Goal: Transaction & Acquisition: Purchase product/service

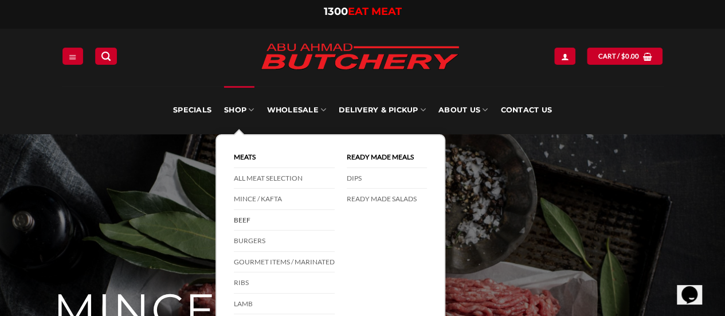
click at [267, 219] on link "Beef" at bounding box center [284, 220] width 101 height 21
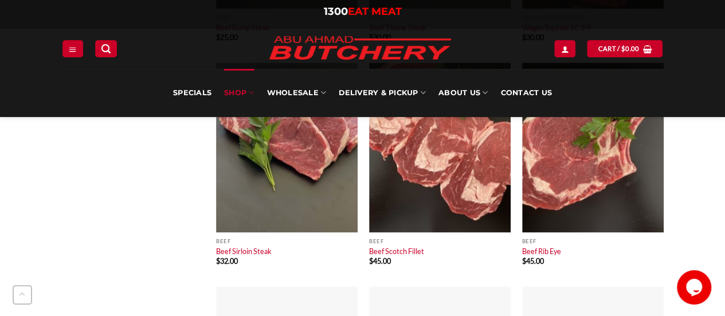
scroll to position [802, 0]
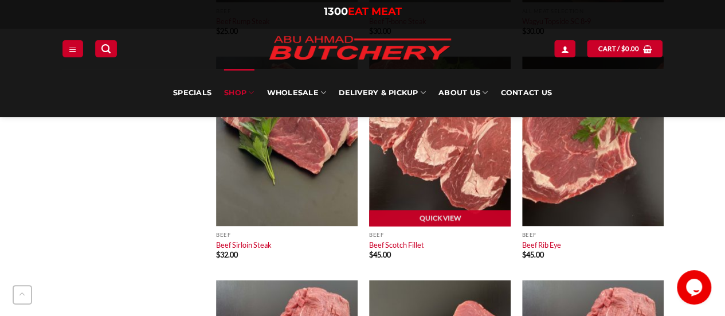
click at [438, 160] on img at bounding box center [439, 141] width 141 height 170
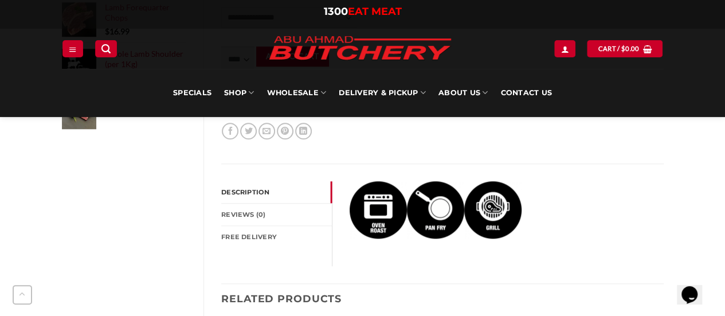
scroll to position [573, 0]
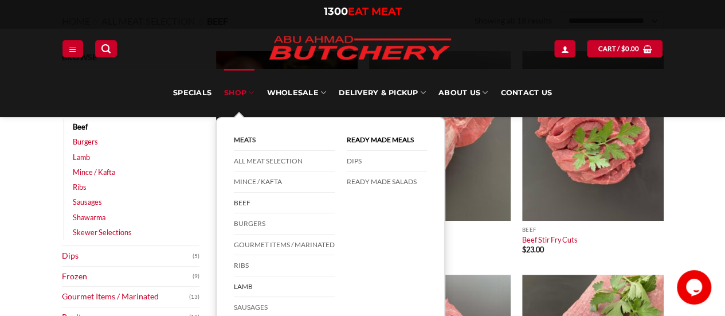
click at [251, 284] on link "Lamb" at bounding box center [284, 286] width 101 height 21
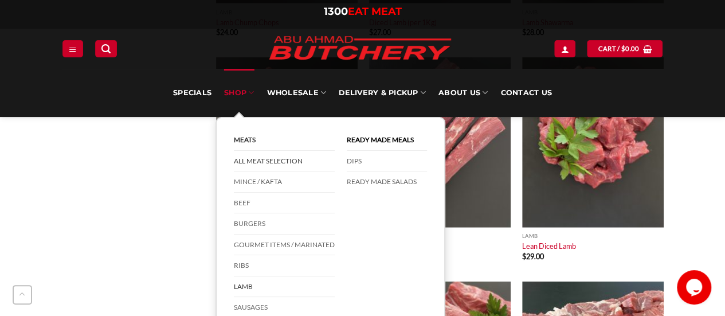
scroll to position [1489, 0]
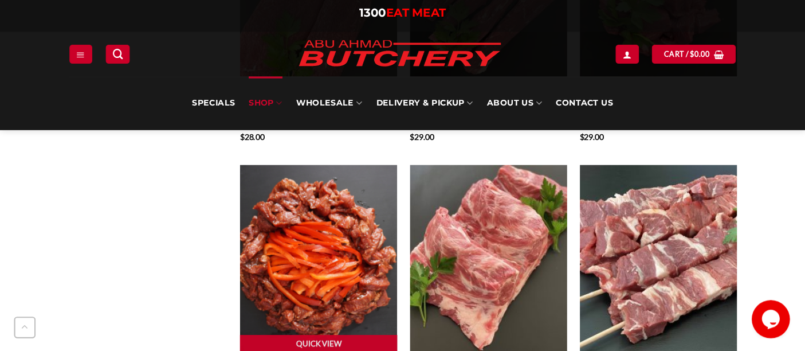
scroll to position [1604, 0]
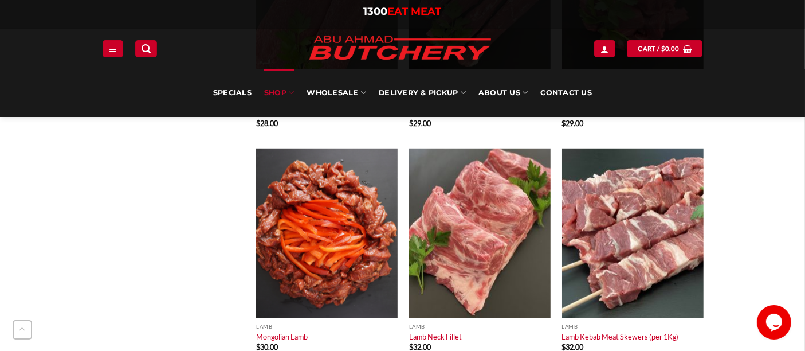
click at [286, 90] on link "SHOP" at bounding box center [279, 93] width 30 height 48
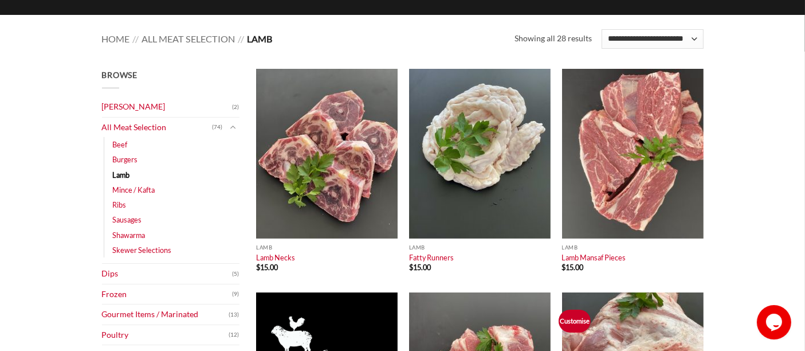
scroll to position [191, 0]
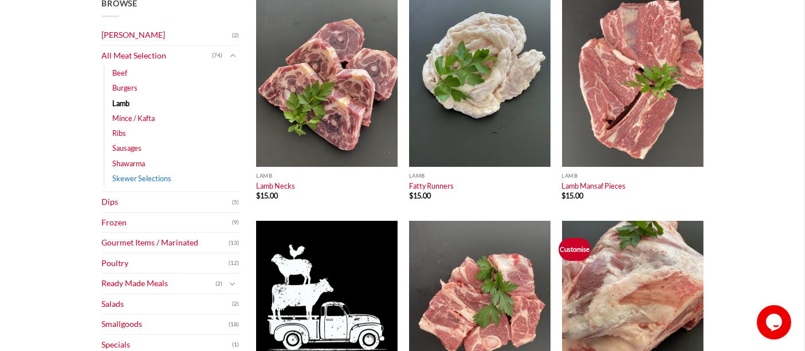
click at [120, 176] on link "Skewer Selections" at bounding box center [142, 178] width 59 height 15
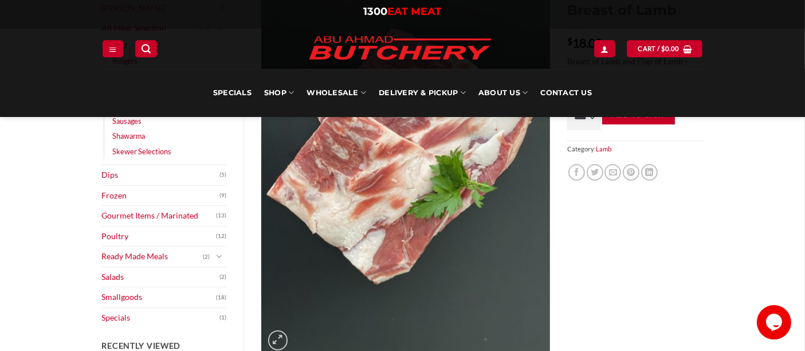
scroll to position [64, 0]
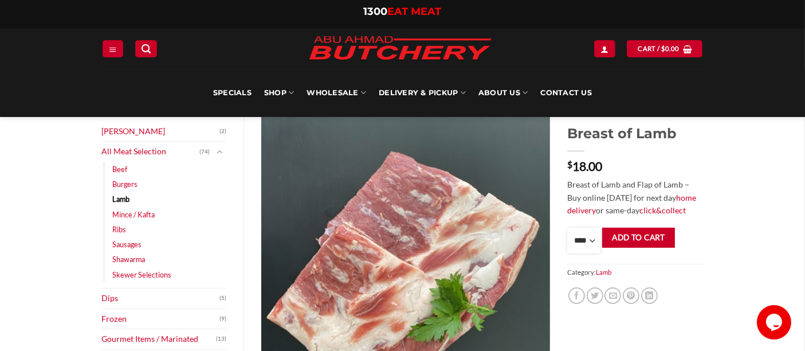
click at [587, 237] on select "**** * *** * *** * *** * *** * *** * *** * *** * *** * *** ** **** ** **** ** *…" at bounding box center [583, 240] width 33 height 26
click at [567, 227] on select "**** * *** * *** * *** * *** * *** * *** * *** * *** * *** ** **** ** **** ** *…" at bounding box center [583, 240] width 33 height 26
click at [587, 242] on select "**** * *** * *** * *** * *** * *** * *** * *** * *** * *** ** **** ** **** ** *…" at bounding box center [583, 240] width 33 height 26
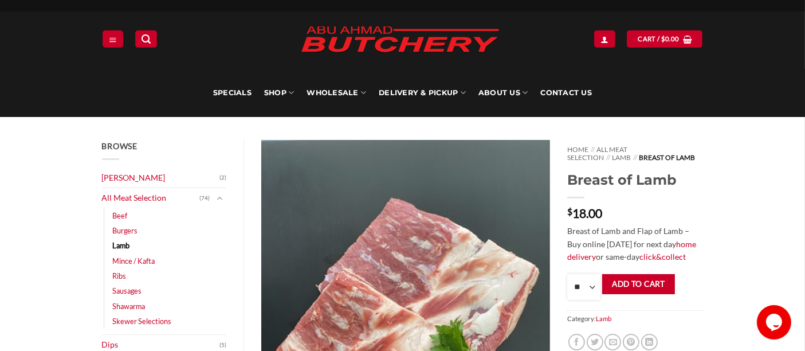
scroll to position [0, 0]
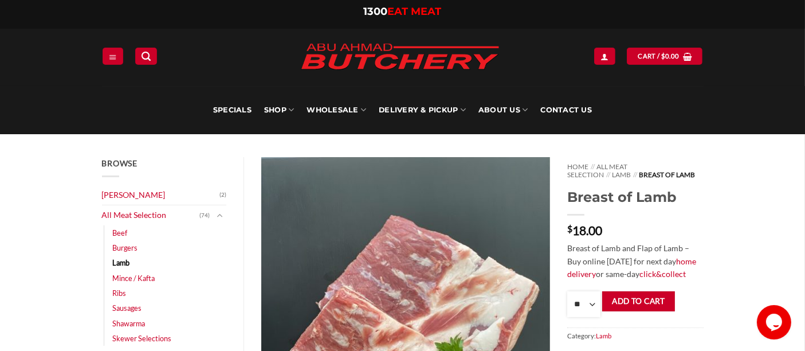
click at [582, 298] on select "**** * *** * *** * *** * *** * *** * *** * *** * *** * *** ** **** ** **** ** *…" at bounding box center [583, 304] width 33 height 26
select select "*"
click at [567, 291] on select "**** * *** * *** * *** * *** * *** * *** * *** * *** * *** ** **** ** **** ** *…" at bounding box center [583, 304] width 33 height 26
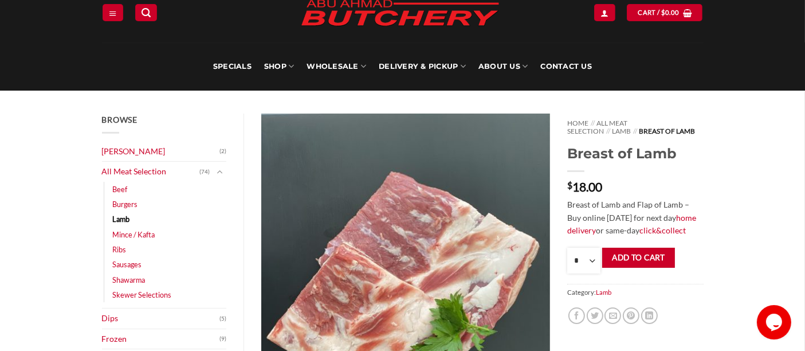
scroll to position [64, 0]
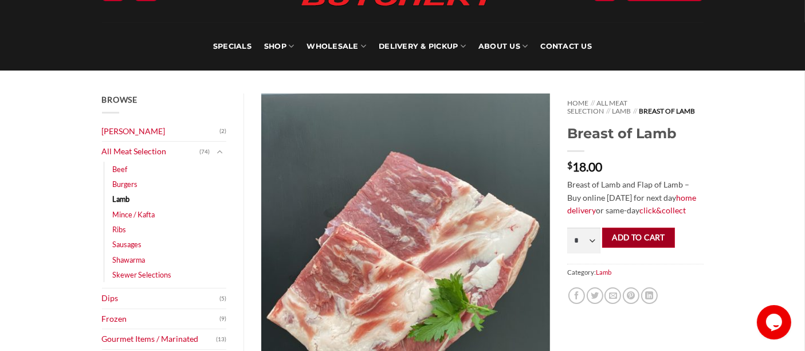
click at [632, 233] on button "Add to cart" at bounding box center [638, 237] width 73 height 20
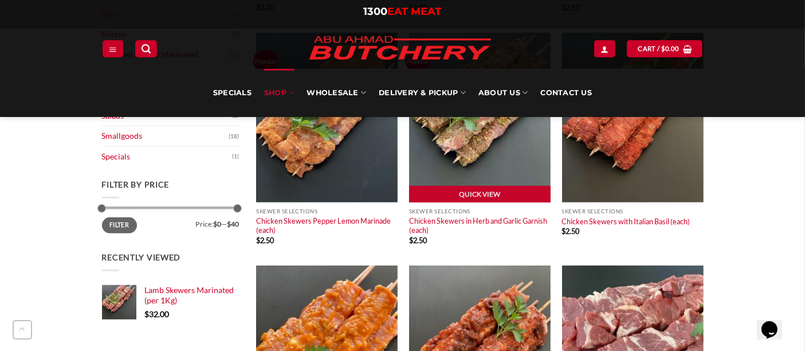
scroll to position [573, 0]
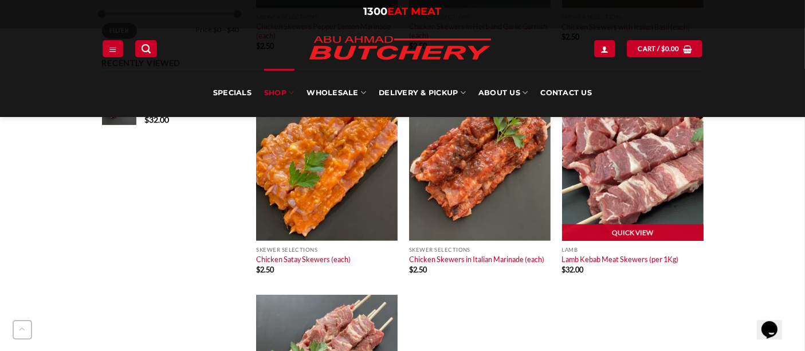
click at [644, 155] on img at bounding box center [632, 156] width 141 height 170
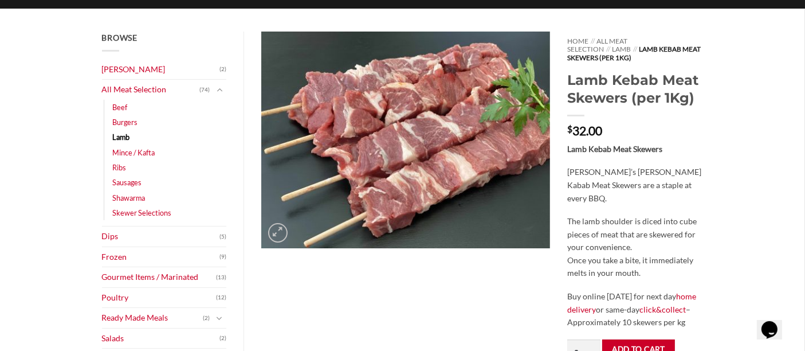
scroll to position [127, 0]
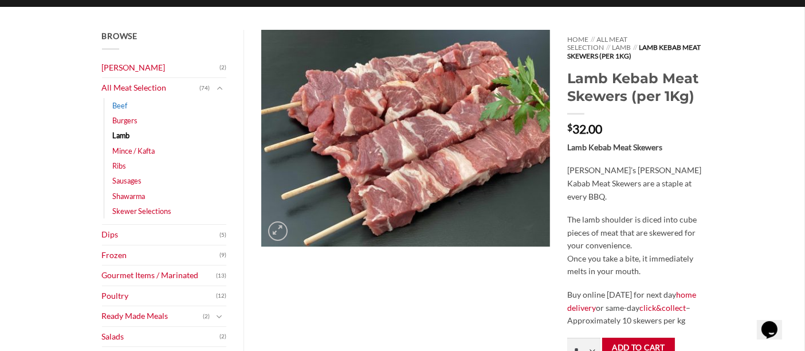
click at [116, 105] on link "Beef" at bounding box center [120, 105] width 15 height 15
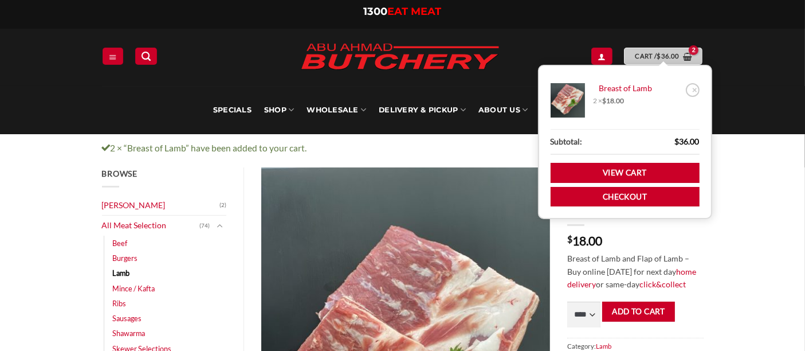
drag, startPoint x: 0, startPoint y: 0, endPoint x: 650, endPoint y: 61, distance: 653.0
click at [650, 61] on link "Cart / $ 36.00" at bounding box center [663, 56] width 78 height 17
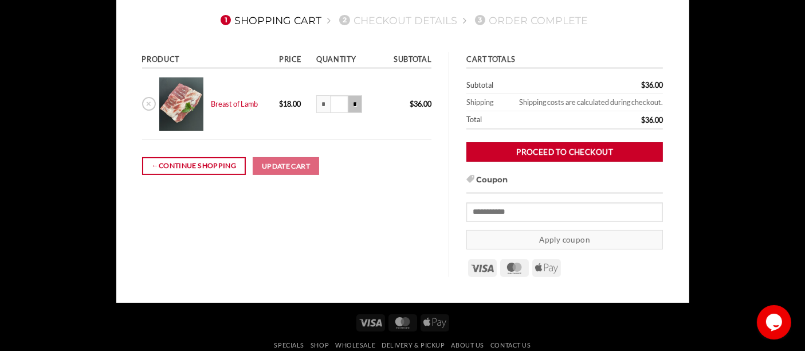
click at [358, 105] on input "*" at bounding box center [355, 104] width 14 height 18
click at [396, 179] on td "← Continue shopping Update cart" at bounding box center [287, 165] width 290 height 51
click at [358, 106] on input "*" at bounding box center [355, 104] width 14 height 18
click at [396, 217] on div "Product Price Quantity Subtotal × Breast of Lamb 2 x $ 18.00 $ 18.00 * Breast o…" at bounding box center [287, 164] width 324 height 225
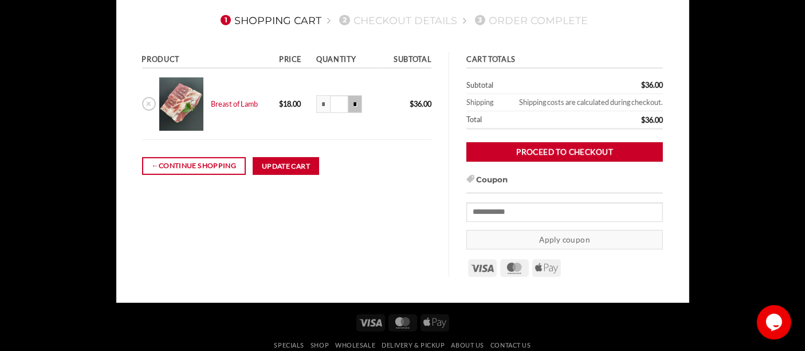
click at [359, 102] on input "*" at bounding box center [355, 104] width 14 height 18
type input "***"
click at [370, 213] on div "Product Price Quantity Subtotal × Breast of Lamb 2 x $ 18.00 $ 18.00 * Breast o…" at bounding box center [287, 164] width 324 height 225
click at [271, 164] on button "Update cart" at bounding box center [286, 166] width 66 height 18
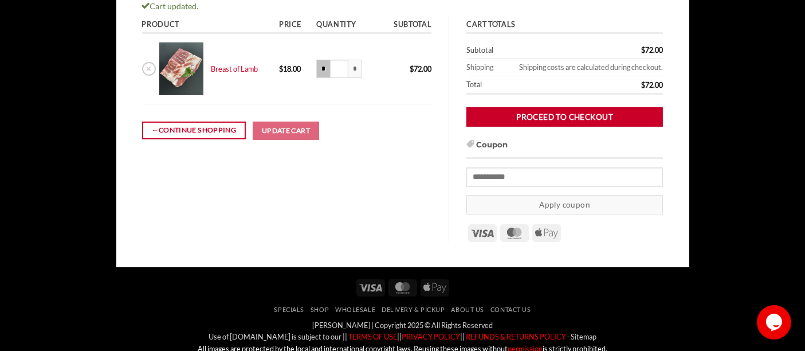
scroll to position [180, 0]
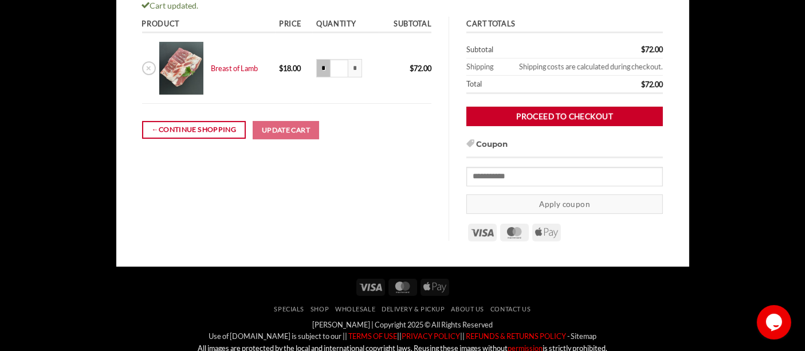
click at [326, 69] on input "*" at bounding box center [323, 68] width 14 height 18
type input "***"
click at [285, 130] on button "Update cart" at bounding box center [286, 130] width 66 height 18
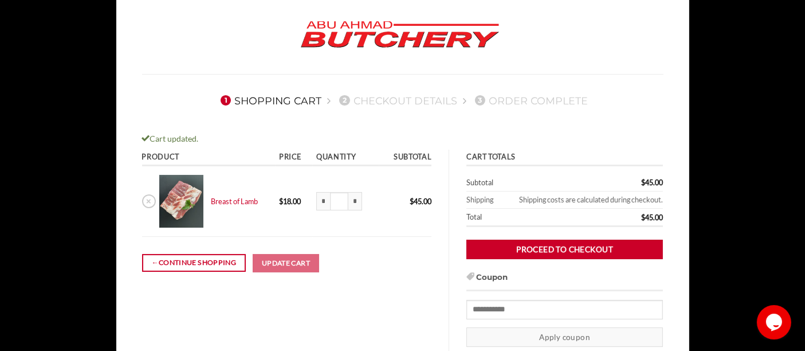
scroll to position [0, 0]
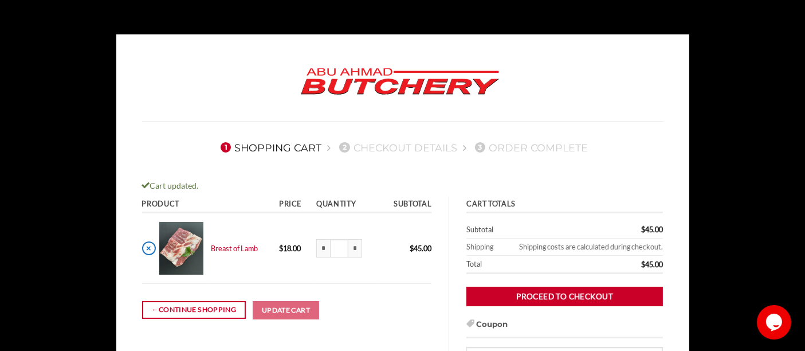
click at [148, 243] on link "×" at bounding box center [149, 248] width 14 height 14
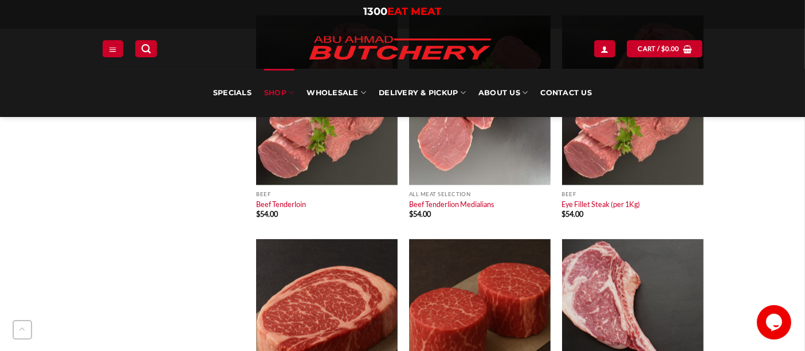
scroll to position [954, 0]
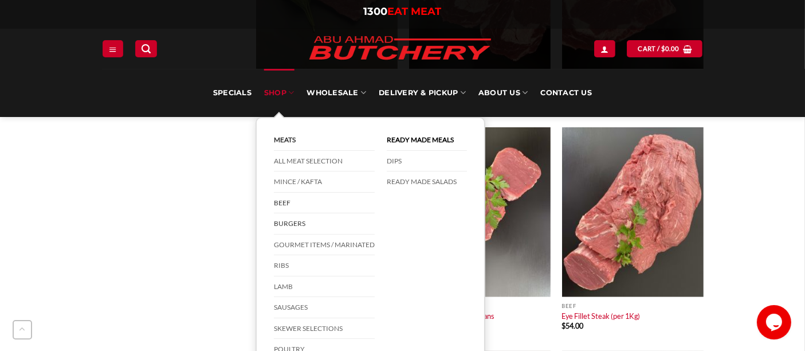
click at [296, 220] on link "Burgers" at bounding box center [324, 223] width 101 height 21
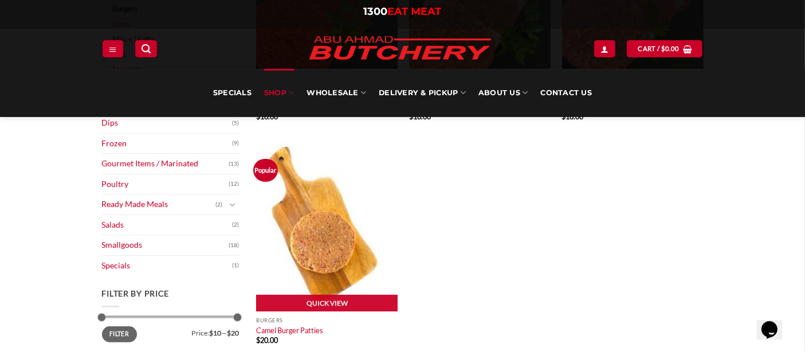
scroll to position [191, 0]
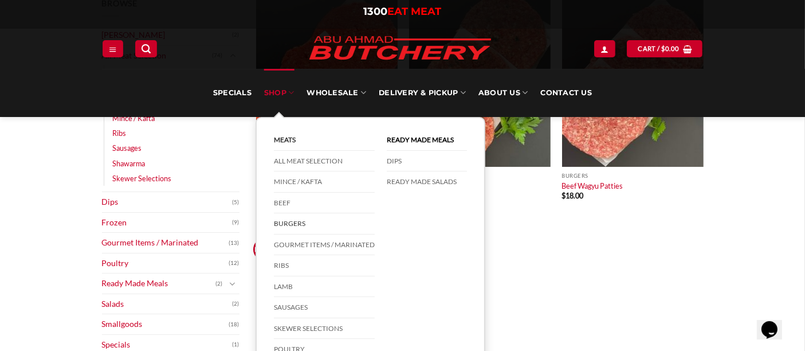
click at [294, 221] on link "Burgers" at bounding box center [324, 223] width 101 height 21
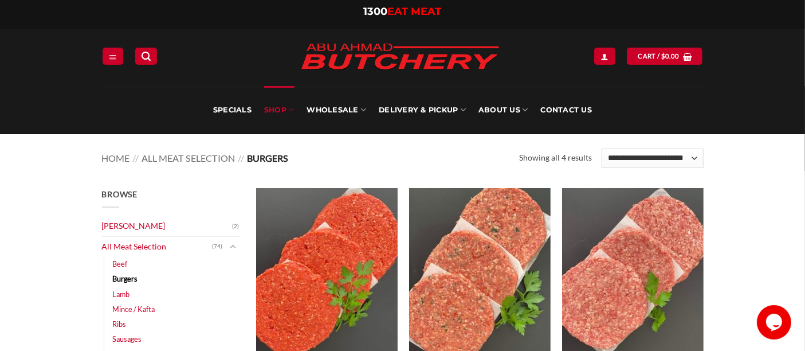
click at [277, 106] on link "SHOP" at bounding box center [279, 110] width 30 height 48
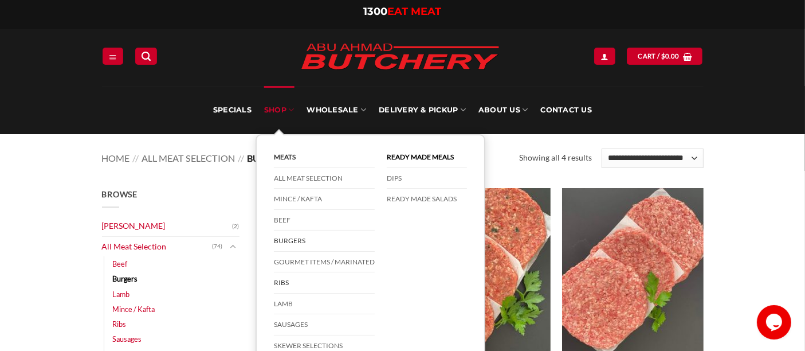
click at [281, 278] on link "Ribs" at bounding box center [324, 282] width 101 height 21
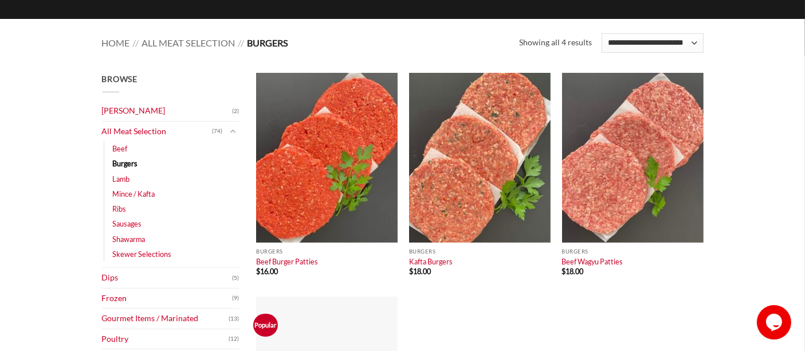
scroll to position [127, 0]
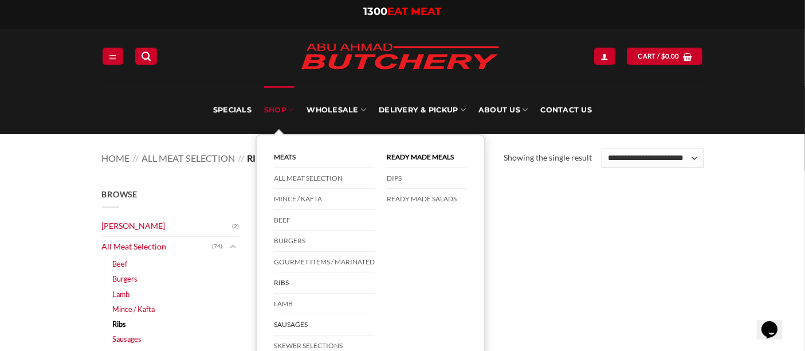
click at [285, 323] on link "Sausages" at bounding box center [324, 324] width 101 height 21
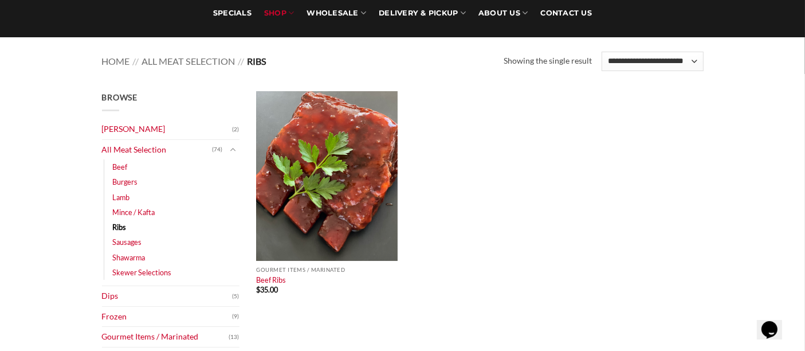
scroll to position [127, 0]
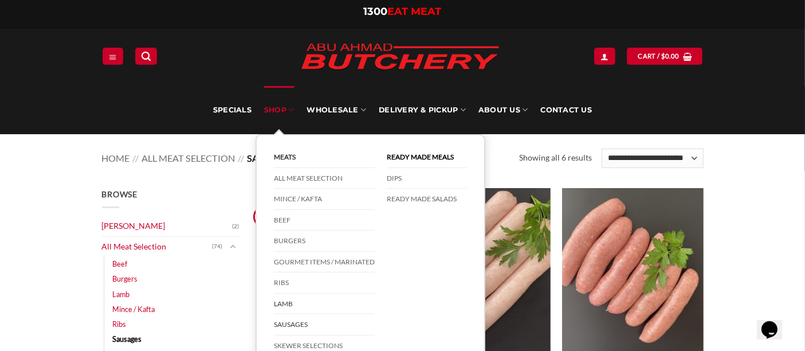
click at [288, 304] on link "Lamb" at bounding box center [324, 303] width 101 height 21
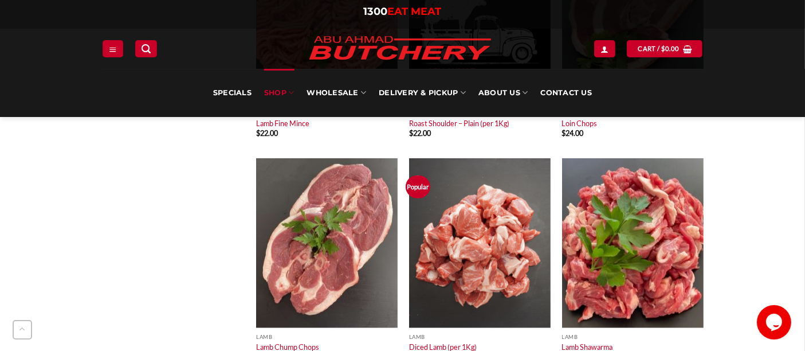
scroll to position [1209, 0]
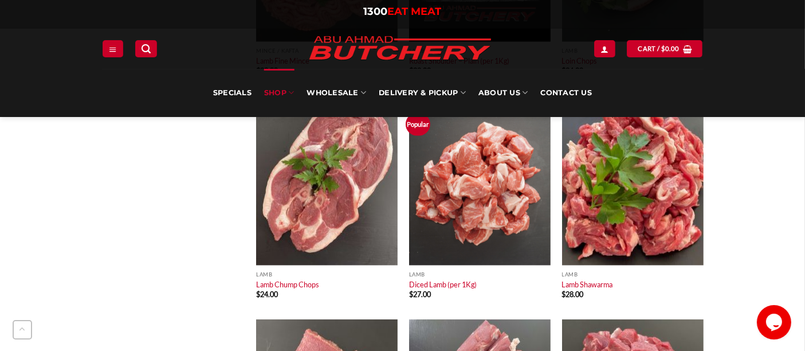
click at [127, 224] on div "Browse [PERSON_NAME] (2) All Meat Selection (74) Beef (18) Burgers (4) Lamb (28…" at bounding box center [170, 104] width 155 height 2251
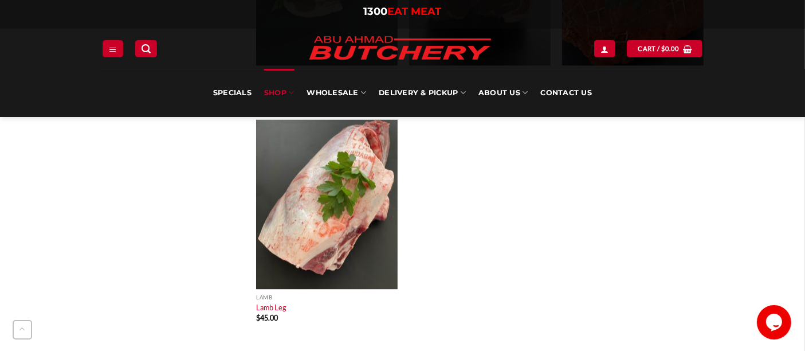
scroll to position [2100, 0]
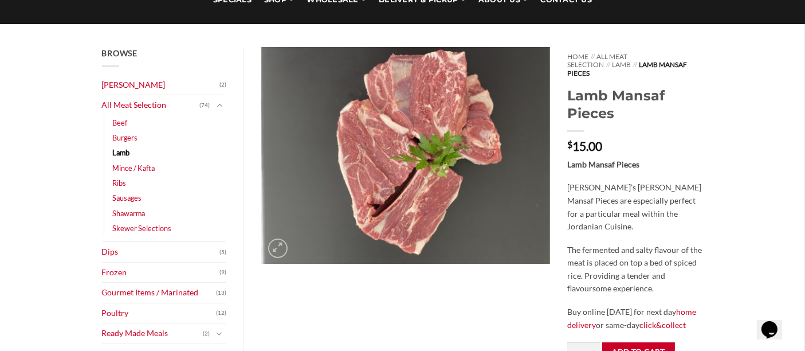
scroll to position [127, 0]
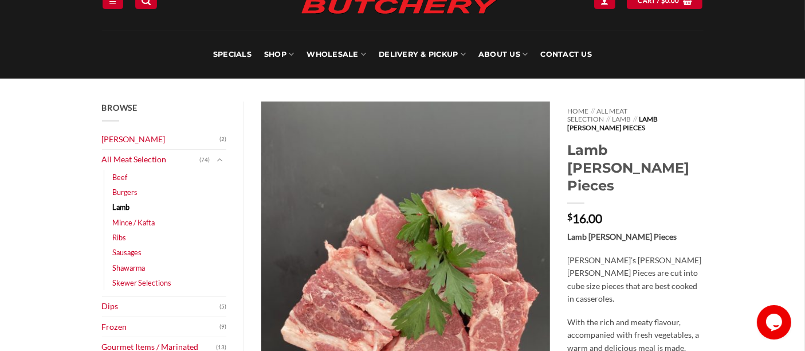
scroll to position [127, 0]
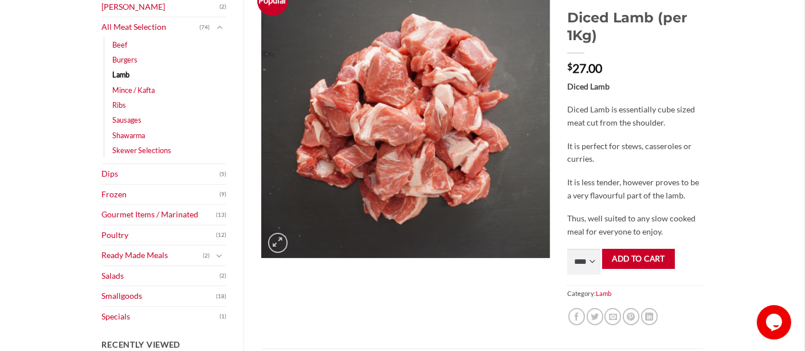
scroll to position [191, 0]
